Goal: Task Accomplishment & Management: Use online tool/utility

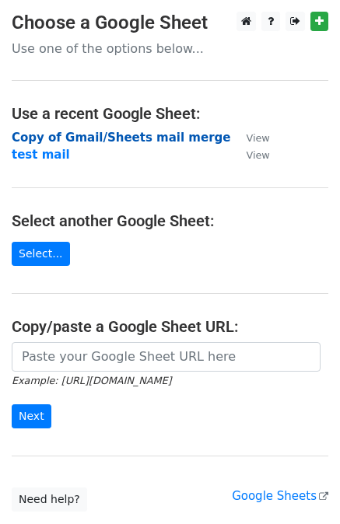
click at [40, 138] on strong "Copy of Gmail/Sheets mail merge" at bounding box center [121, 138] width 219 height 14
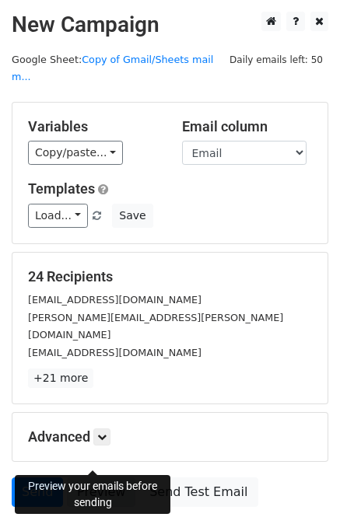
click at [96, 477] on link "Preview" at bounding box center [101, 492] width 68 height 30
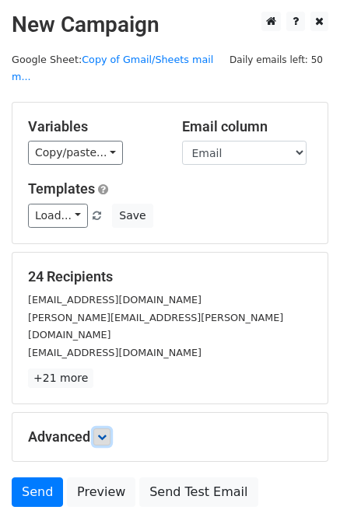
click at [103, 432] on icon at bounding box center [101, 436] width 9 height 9
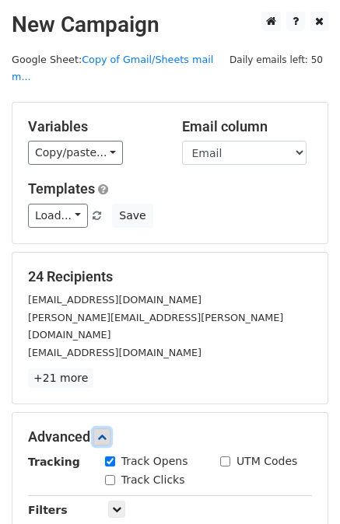
scroll to position [40, 0]
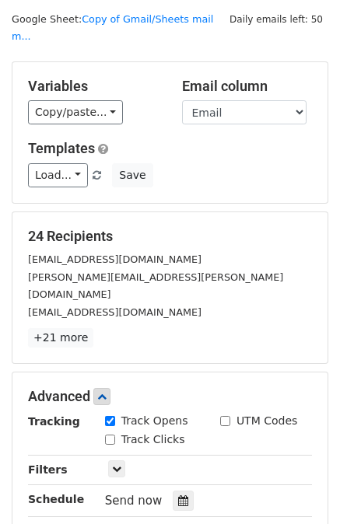
click at [109, 435] on input "Track Clicks" at bounding box center [110, 440] width 10 height 10
checkbox input "true"
click at [101, 392] on icon at bounding box center [101, 396] width 9 height 9
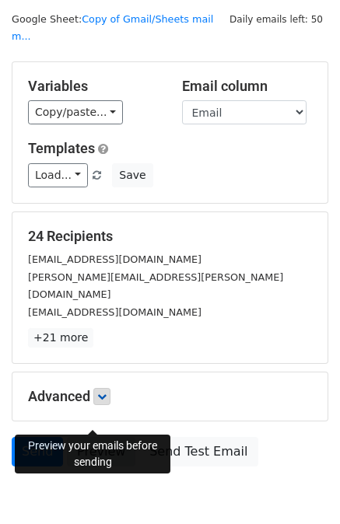
click at [102, 437] on link "Preview" at bounding box center [101, 452] width 68 height 30
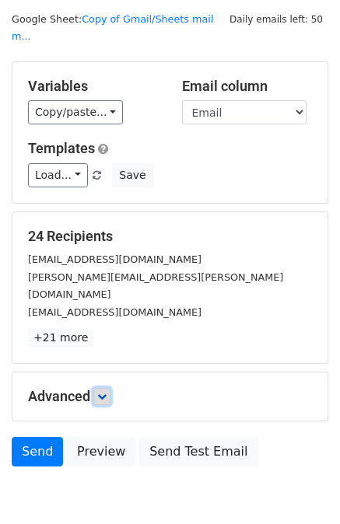
click at [101, 388] on link at bounding box center [101, 396] width 17 height 17
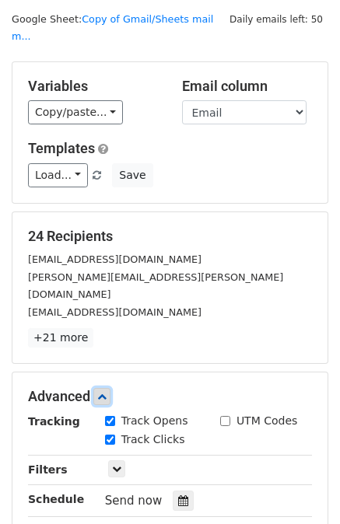
click at [105, 392] on icon at bounding box center [101, 396] width 9 height 9
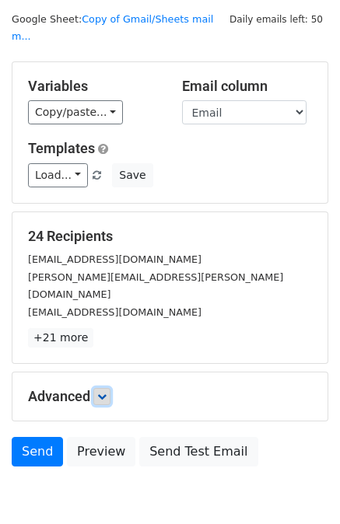
click at [105, 392] on icon at bounding box center [101, 396] width 9 height 9
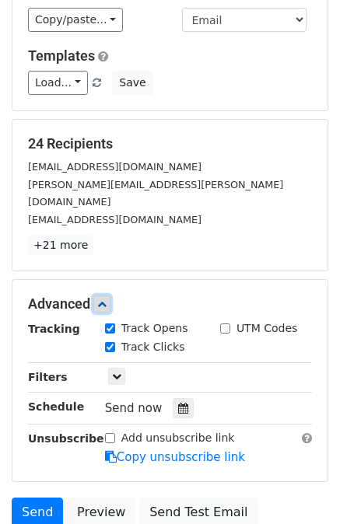
scroll to position [134, 0]
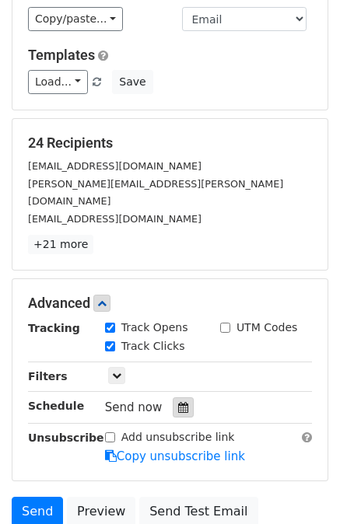
click at [178, 402] on icon at bounding box center [183, 407] width 10 height 11
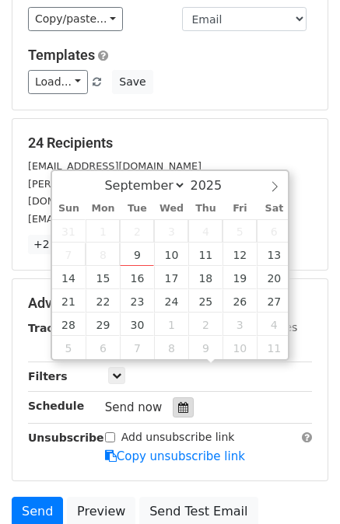
click at [178, 402] on icon at bounding box center [183, 407] width 10 height 11
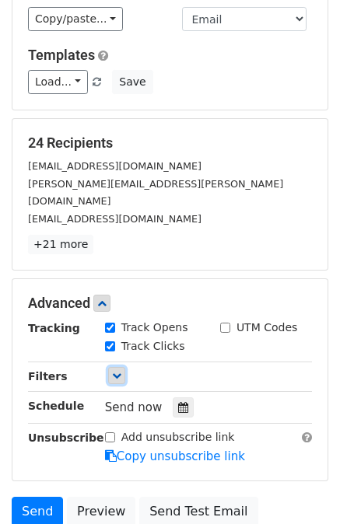
click at [118, 371] on icon at bounding box center [116, 375] width 9 height 9
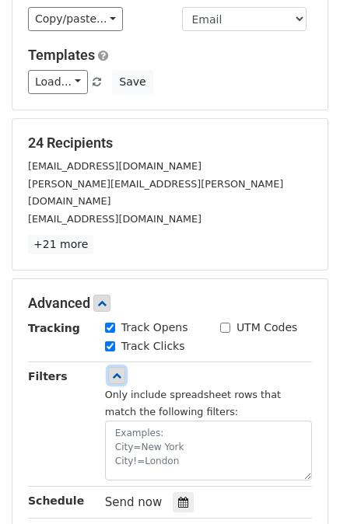
click at [118, 367] on link at bounding box center [116, 375] width 17 height 17
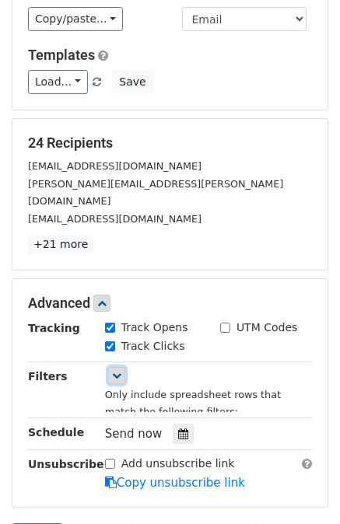
click at [118, 367] on link at bounding box center [116, 375] width 17 height 17
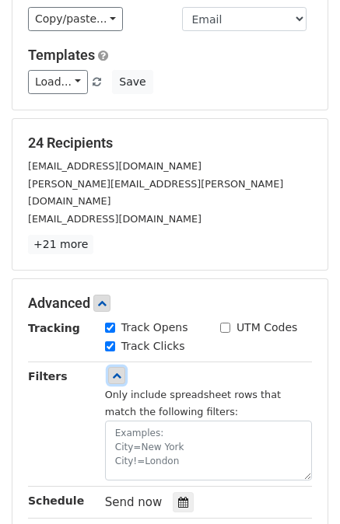
click at [118, 367] on link at bounding box center [116, 375] width 17 height 17
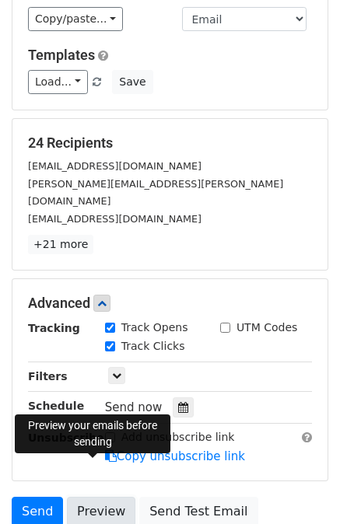
click at [93, 497] on link "Preview" at bounding box center [101, 512] width 68 height 30
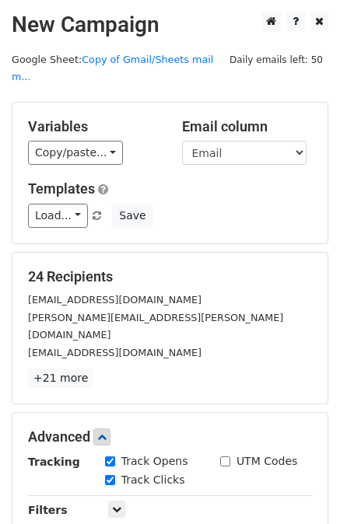
click at [120, 22] on h2 "New Campaign" at bounding box center [170, 25] width 317 height 26
click at [138, 29] on h2 "New Campaign" at bounding box center [170, 25] width 317 height 26
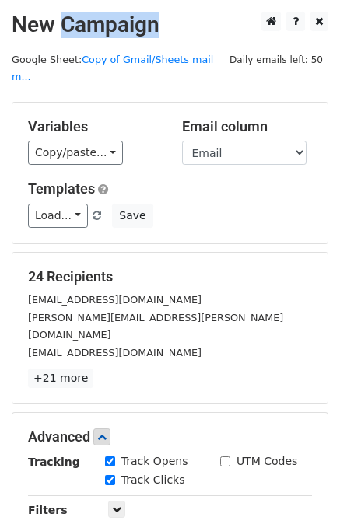
click at [138, 29] on h2 "New Campaign" at bounding box center [170, 25] width 317 height 26
click at [202, 34] on h2 "New Campaign" at bounding box center [170, 25] width 317 height 26
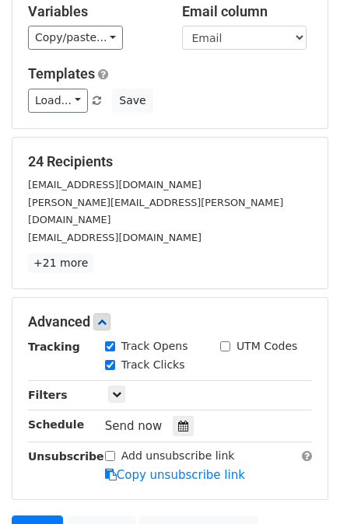
scroll to position [230, 0]
